Goal: Task Accomplishment & Management: Use online tool/utility

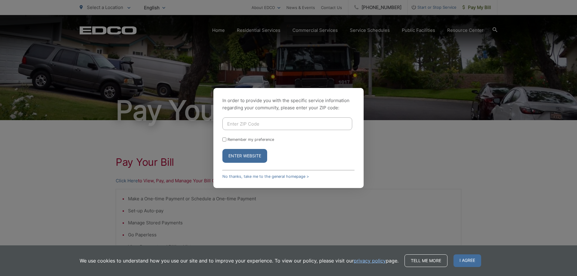
type input "92069"
click at [225, 139] on input "Remember my preference" at bounding box center [224, 140] width 4 height 4
checkbox input "true"
click at [245, 159] on button "Enter Website" at bounding box center [244, 156] width 45 height 14
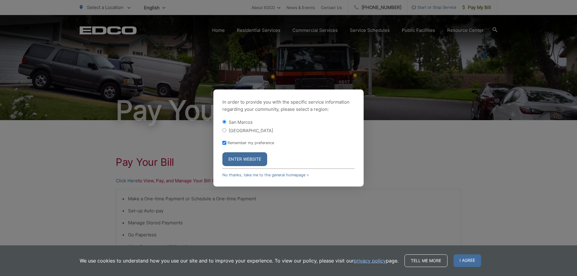
click at [239, 158] on button "Enter Website" at bounding box center [244, 159] width 45 height 14
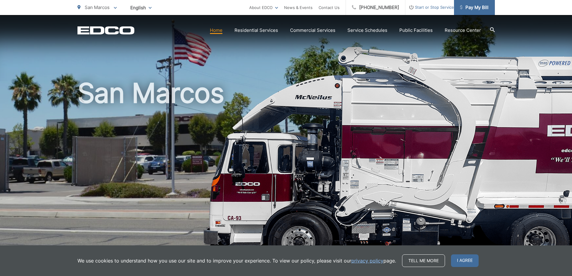
click at [475, 9] on span "Pay My Bill" at bounding box center [474, 7] width 29 height 7
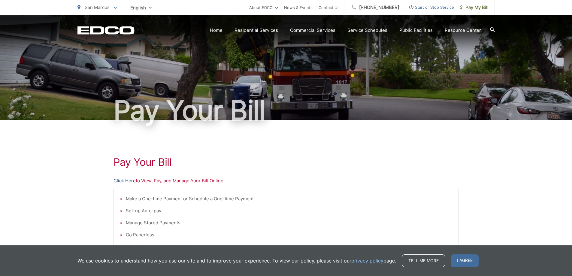
click at [124, 181] on link "Click Here" at bounding box center [125, 180] width 22 height 7
